Goal: Communication & Community: Answer question/provide support

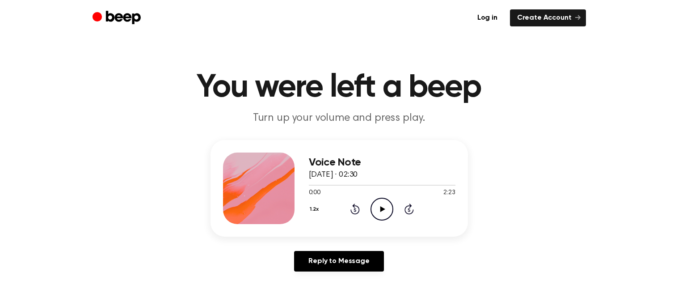
click at [387, 209] on icon "Play Audio" at bounding box center [381, 208] width 23 height 23
click at [314, 211] on button "1.2x" at bounding box center [315, 208] width 13 height 15
click at [323, 289] on span "1.5x" at bounding box center [323, 292] width 11 height 9
click at [315, 208] on button "1.5x" at bounding box center [315, 208] width 13 height 15
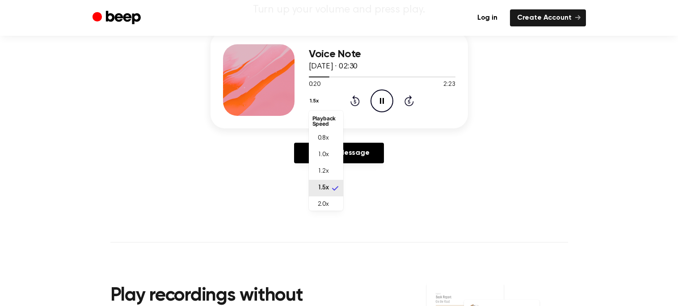
scroll to position [109, 0]
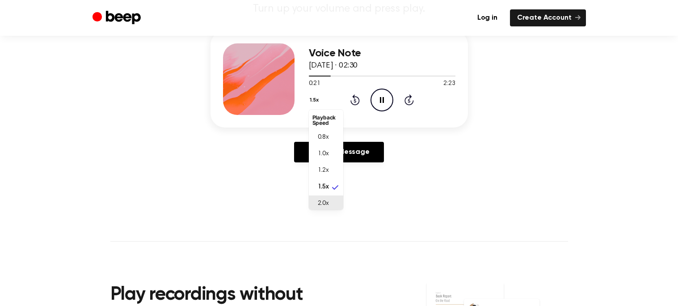
click at [321, 201] on span "2.0x" at bounding box center [323, 203] width 11 height 9
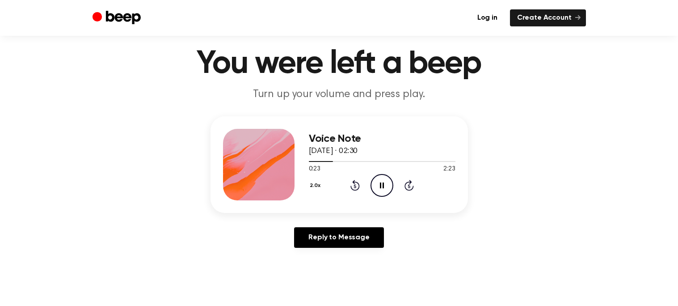
scroll to position [24, 0]
click at [380, 185] on icon at bounding box center [382, 185] width 4 height 6
click at [306, 189] on div "Voice Note [DATE] · 02:30 0:49 2:23 Your browser does not support the [object O…" at bounding box center [338, 164] width 257 height 96
click at [310, 187] on button "2.0x" at bounding box center [316, 184] width 15 height 15
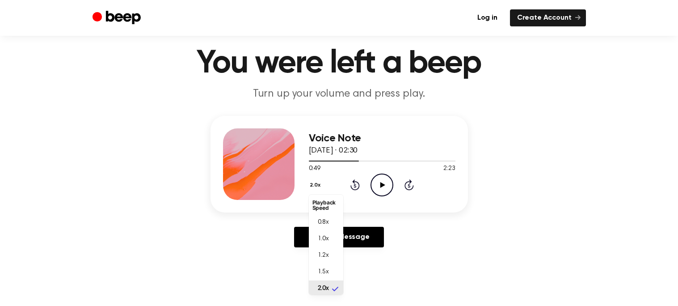
scroll to position [2, 0]
click at [328, 264] on li "1.5x" at bounding box center [326, 270] width 34 height 17
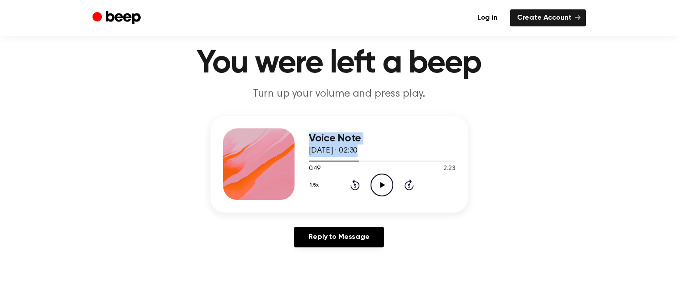
drag, startPoint x: 326, startPoint y: 161, endPoint x: 290, endPoint y: 157, distance: 36.0
click at [290, 157] on div "Voice Note [DATE] · 02:30 0:49 2:23 Your browser does not support the [object O…" at bounding box center [338, 164] width 257 height 96
click at [311, 157] on div at bounding box center [382, 160] width 147 height 7
click at [378, 180] on icon "Play Audio" at bounding box center [381, 184] width 23 height 23
click at [306, 181] on div "Voice Note [DATE] · 02:30 0:12 2:23 Your browser does not support the [object O…" at bounding box center [338, 164] width 257 height 96
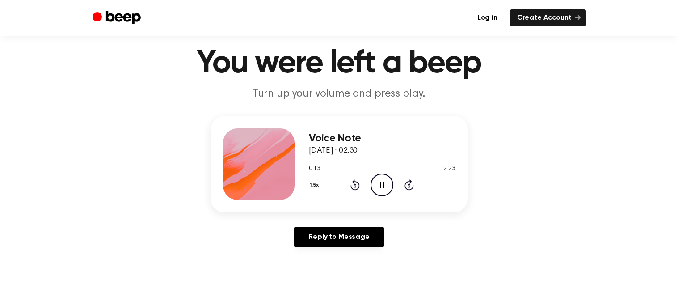
click at [313, 183] on button "1.5x" at bounding box center [315, 184] width 13 height 15
click at [428, 264] on main "You were left a beep Turn up your volume and press play. Voice Note [DATE] · 02…" at bounding box center [339, 251] width 678 height 551
click at [380, 184] on icon at bounding box center [382, 185] width 4 height 6
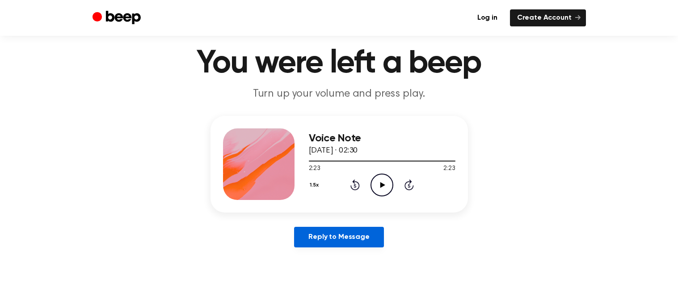
click at [372, 238] on link "Reply to Message" at bounding box center [338, 236] width 89 height 21
